Goal: Navigation & Orientation: Understand site structure

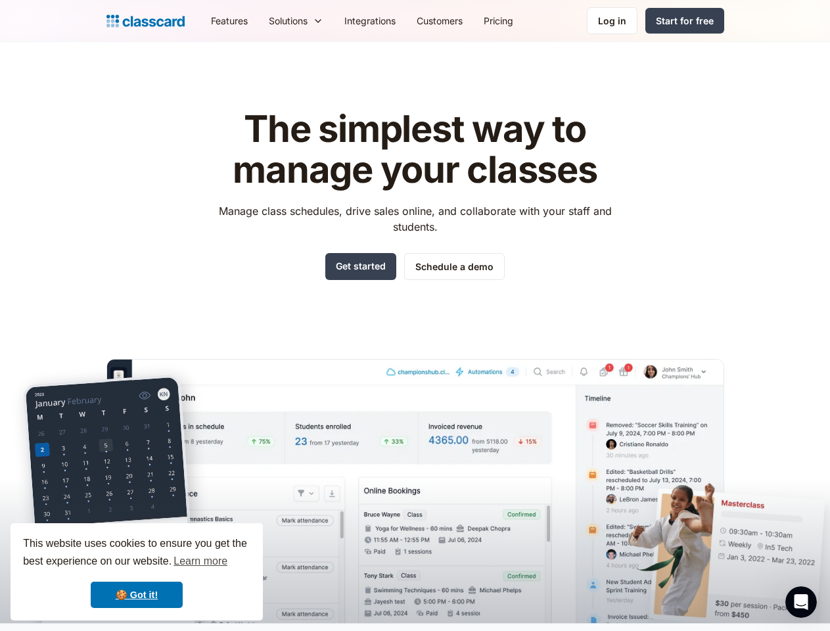
click at [415, 315] on div "The simplest way to manage your classes Manage class schedules, drive sales onl…" at bounding box center [415, 355] width 618 height 535
click at [137, 572] on div "This website uses cookies to ensure you get the best experience on our website.…" at bounding box center [137, 571] width 252 height 97
click at [462, 20] on nav "Features Resources Blog The latest industry news, updates and info. Customer st…" at bounding box center [462, 21] width 524 height 30
click at [258, 20] on div "Solutions Sports academy Swim school Dance studio Gymnastics Music school Marti…" at bounding box center [296, 21] width 76 height 30
click at [801, 602] on icon "Open Intercom Messenger" at bounding box center [801, 602] width 22 height 22
